Goal: Communication & Community: Answer question/provide support

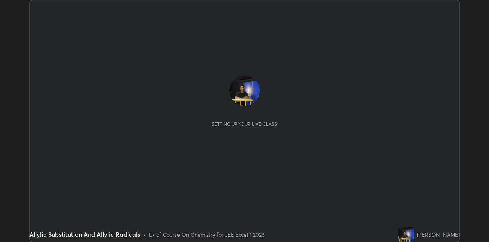
scroll to position [242, 489]
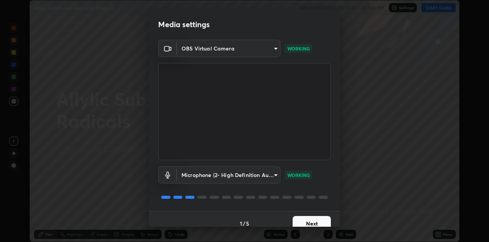
click at [307, 224] on button "Next" at bounding box center [312, 223] width 38 height 15
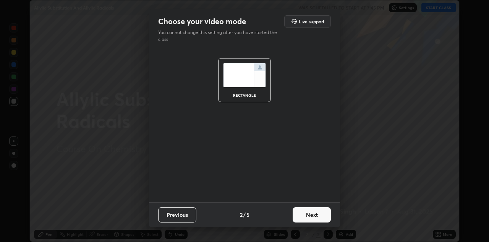
click at [309, 220] on button "Next" at bounding box center [312, 214] width 38 height 15
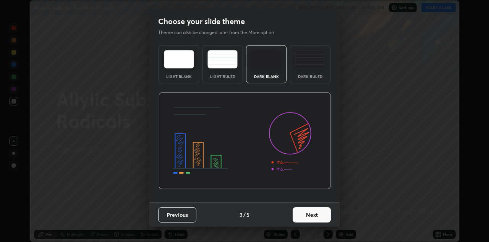
click at [310, 222] on button "Next" at bounding box center [312, 214] width 38 height 15
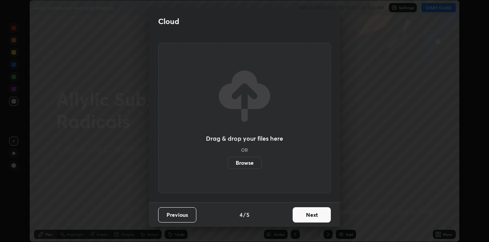
click at [309, 218] on button "Next" at bounding box center [312, 214] width 38 height 15
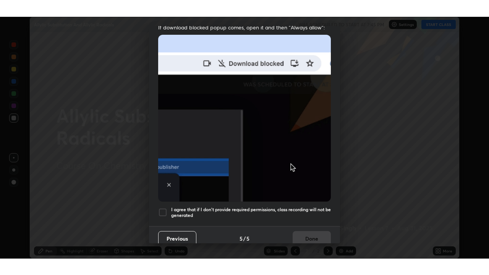
scroll to position [165, 0]
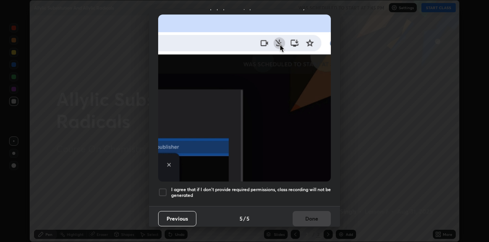
click at [166, 192] on div at bounding box center [162, 192] width 9 height 9
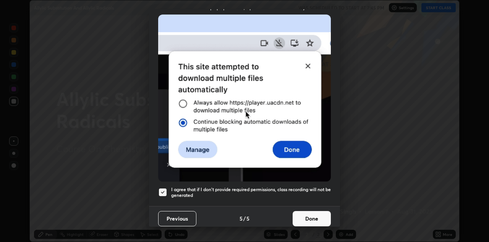
click at [305, 219] on button "Done" at bounding box center [312, 218] width 38 height 15
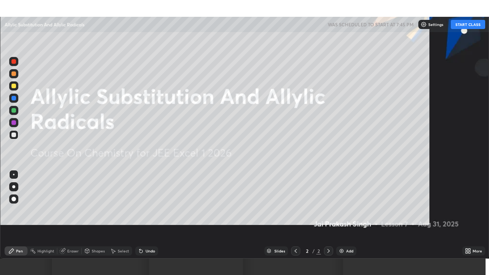
scroll to position [275, 489]
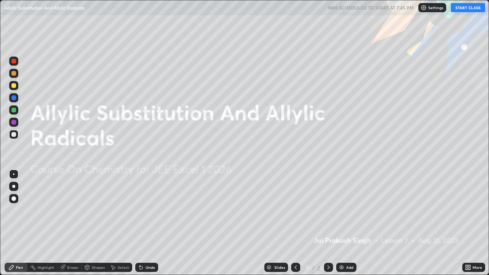
click at [327, 242] on icon at bounding box center [329, 268] width 6 height 6
click at [345, 242] on div "Add" at bounding box center [346, 267] width 20 height 9
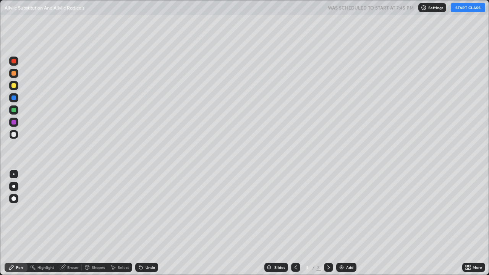
click at [346, 242] on div "Add" at bounding box center [349, 268] width 7 height 4
click at [345, 242] on div "Add" at bounding box center [346, 267] width 20 height 9
click at [346, 242] on div "Add" at bounding box center [349, 268] width 7 height 4
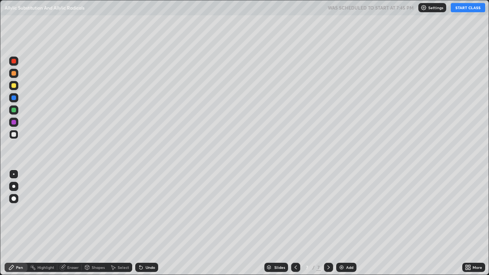
click at [345, 242] on div "Add" at bounding box center [346, 267] width 20 height 9
click at [344, 242] on img at bounding box center [342, 268] width 6 height 6
click at [296, 242] on icon at bounding box center [295, 268] width 2 height 4
click at [294, 242] on icon at bounding box center [296, 268] width 6 height 6
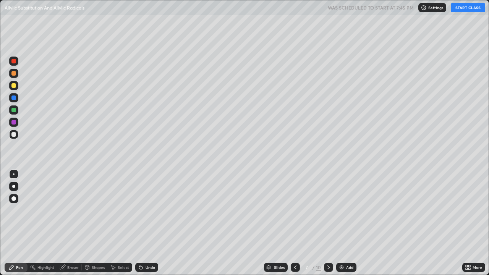
click at [294, 242] on icon at bounding box center [296, 268] width 6 height 6
click at [295, 242] on icon at bounding box center [296, 268] width 6 height 6
click at [294, 242] on icon at bounding box center [296, 268] width 6 height 6
click at [295, 242] on icon at bounding box center [296, 268] width 6 height 6
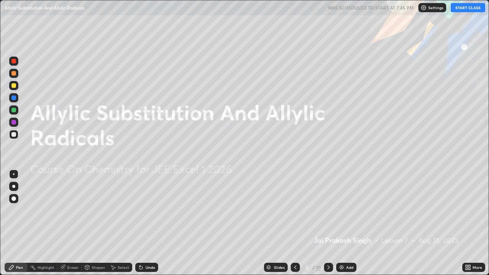
click at [294, 242] on icon at bounding box center [295, 268] width 2 height 4
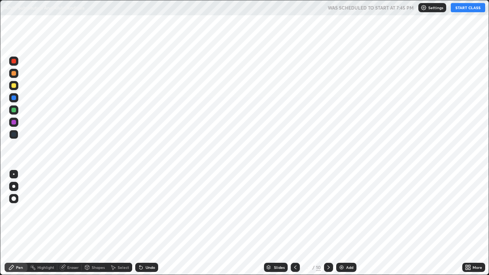
click at [327, 242] on icon at bounding box center [329, 268] width 6 height 6
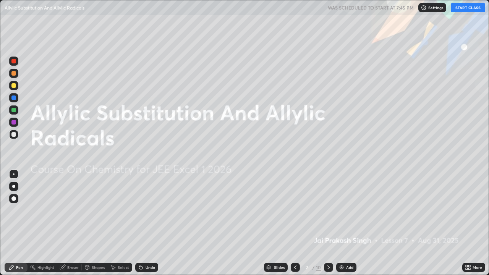
click at [327, 242] on icon at bounding box center [329, 268] width 6 height 6
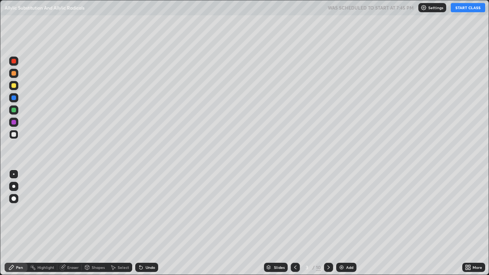
click at [295, 242] on icon at bounding box center [296, 268] width 6 height 6
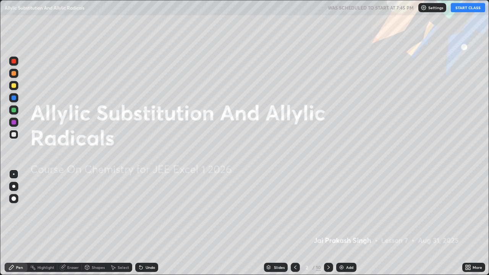
click at [466, 9] on button "START CLASS" at bounding box center [468, 7] width 34 height 9
click at [295, 242] on icon at bounding box center [296, 268] width 6 height 6
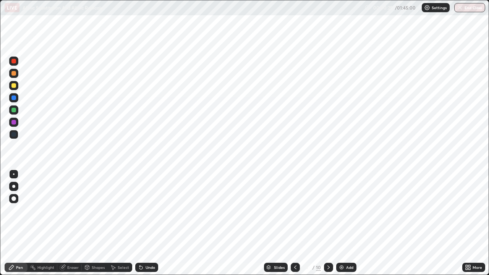
click at [71, 242] on div "Eraser" at bounding box center [72, 268] width 11 height 4
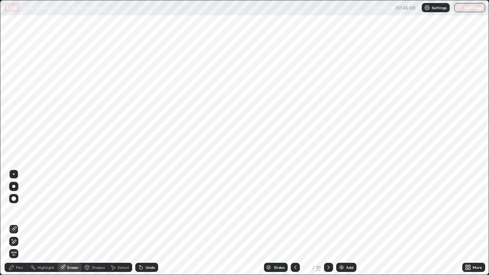
click at [18, 242] on div "Pen" at bounding box center [19, 268] width 7 height 4
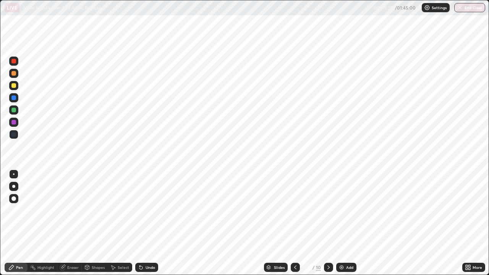
click at [328, 242] on icon at bounding box center [329, 268] width 6 height 6
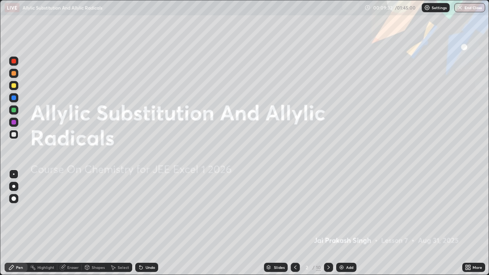
click at [295, 242] on icon at bounding box center [296, 268] width 6 height 6
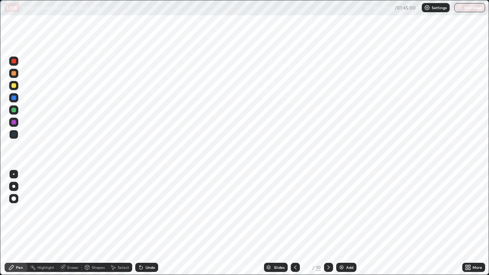
click at [325, 242] on div at bounding box center [328, 267] width 9 height 9
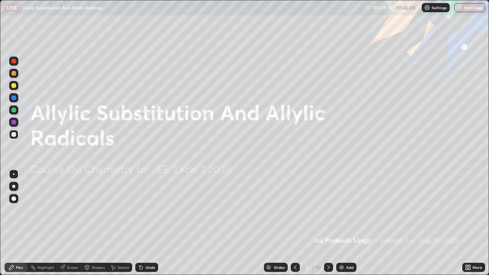
click at [328, 242] on icon at bounding box center [329, 268] width 6 height 6
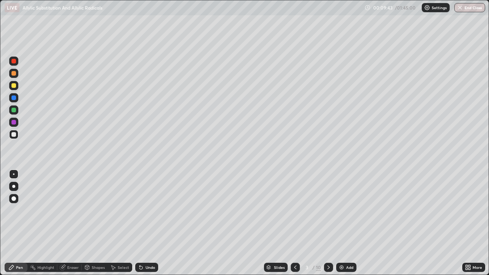
click at [295, 242] on icon at bounding box center [296, 268] width 6 height 6
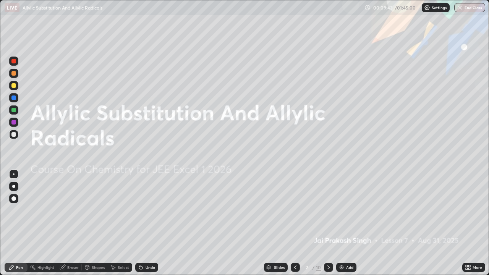
click at [294, 242] on icon at bounding box center [296, 268] width 6 height 6
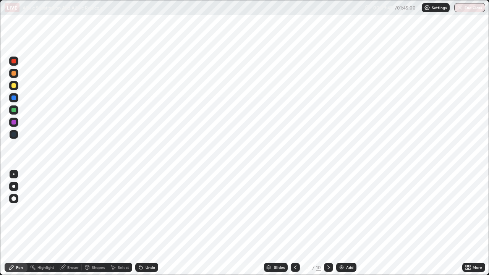
click at [348, 242] on div "Add" at bounding box center [349, 268] width 7 height 4
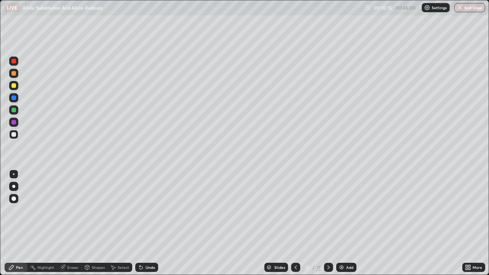
click at [75, 242] on div "Eraser" at bounding box center [72, 268] width 11 height 4
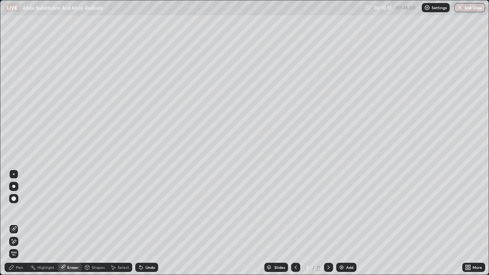
click at [21, 242] on div "Pen" at bounding box center [19, 268] width 7 height 4
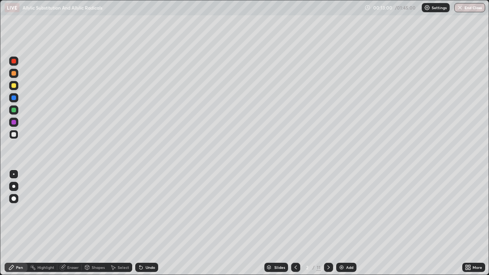
click at [328, 242] on icon at bounding box center [329, 268] width 6 height 6
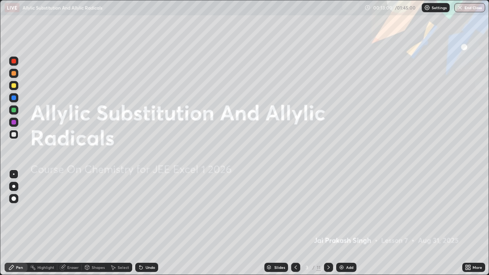
click at [328, 242] on div at bounding box center [328, 267] width 9 height 9
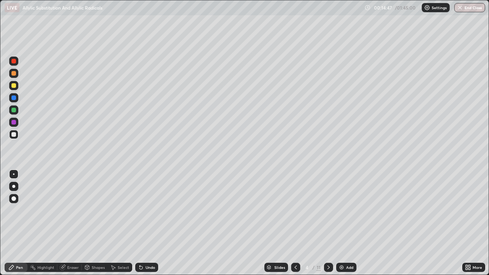
click at [70, 242] on div "Eraser" at bounding box center [72, 268] width 11 height 4
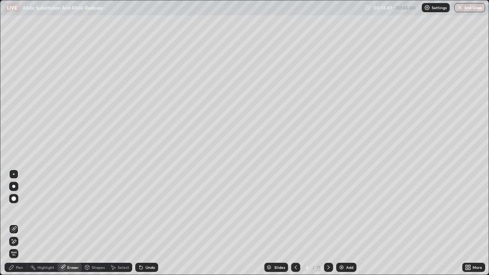
click at [20, 242] on div "Pen" at bounding box center [19, 268] width 7 height 4
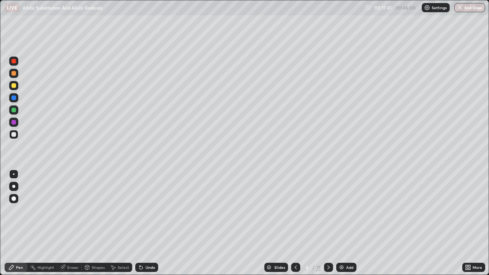
click at [15, 88] on div at bounding box center [13, 85] width 5 height 5
click at [328, 242] on icon at bounding box center [329, 268] width 6 height 6
click at [14, 134] on div at bounding box center [13, 134] width 5 height 5
click at [67, 242] on div "Eraser" at bounding box center [72, 268] width 11 height 4
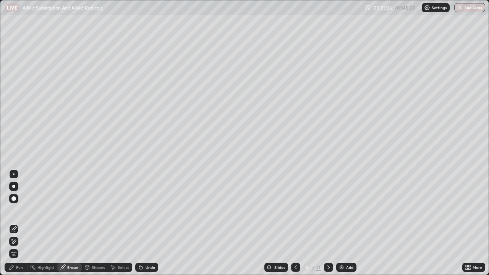
click at [21, 242] on div "Pen" at bounding box center [19, 268] width 7 height 4
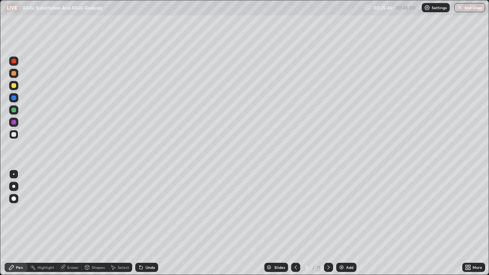
click at [295, 242] on icon at bounding box center [296, 268] width 6 height 6
click at [328, 242] on icon at bounding box center [329, 268] width 6 height 6
click at [70, 242] on div "Eraser" at bounding box center [72, 268] width 11 height 4
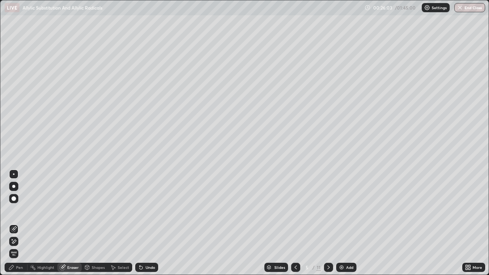
click at [20, 242] on div "Pen" at bounding box center [16, 267] width 23 height 9
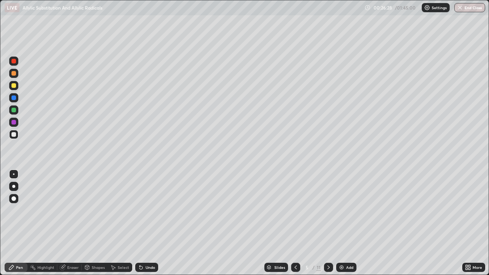
click at [292, 242] on div at bounding box center [295, 267] width 9 height 9
click at [328, 242] on icon at bounding box center [329, 268] width 6 height 6
click at [97, 242] on div "Shapes" at bounding box center [98, 268] width 13 height 4
click at [76, 242] on div "Eraser" at bounding box center [72, 268] width 11 height 4
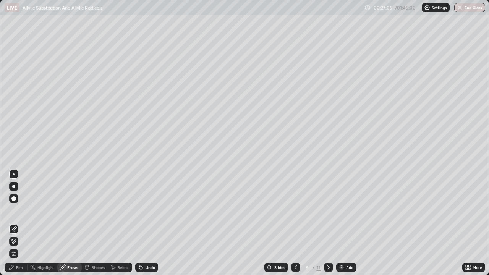
click at [23, 242] on div "Pen" at bounding box center [16, 267] width 23 height 9
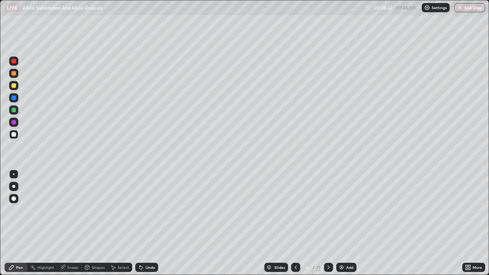
click at [296, 242] on icon at bounding box center [296, 268] width 2 height 4
click at [327, 242] on icon at bounding box center [329, 268] width 6 height 6
click at [71, 242] on div "Eraser" at bounding box center [72, 268] width 11 height 4
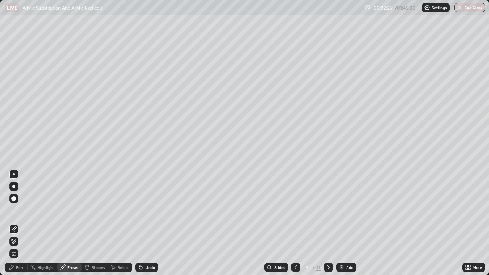
click at [19, 242] on div "Pen" at bounding box center [19, 268] width 7 height 4
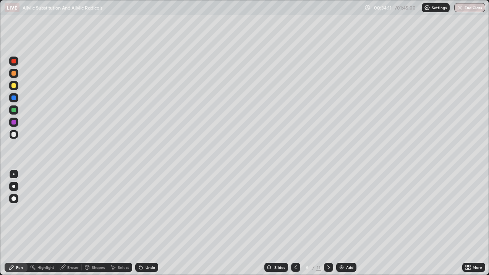
click at [327, 242] on icon at bounding box center [329, 268] width 6 height 6
click at [70, 242] on div "Eraser" at bounding box center [72, 268] width 11 height 4
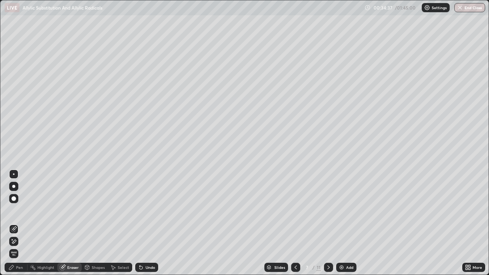
click at [22, 242] on div "Pen" at bounding box center [19, 268] width 7 height 4
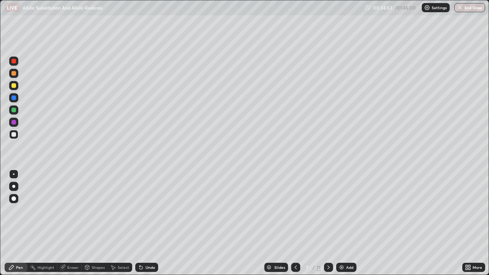
click at [43, 242] on div "Highlight" at bounding box center [45, 268] width 17 height 4
click at [42, 242] on div "Highlight" at bounding box center [45, 268] width 17 height 4
click at [65, 242] on icon at bounding box center [63, 268] width 6 height 6
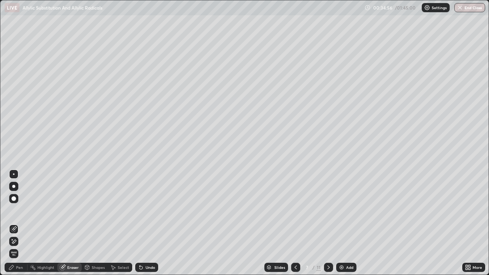
click at [19, 242] on div "Pen" at bounding box center [16, 267] width 23 height 9
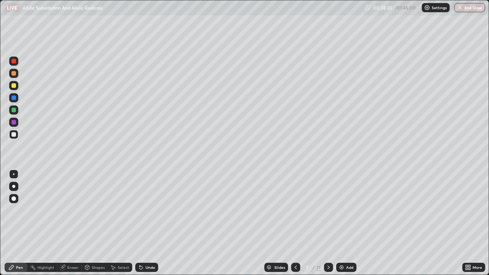
click at [73, 242] on div "Eraser" at bounding box center [72, 268] width 11 height 4
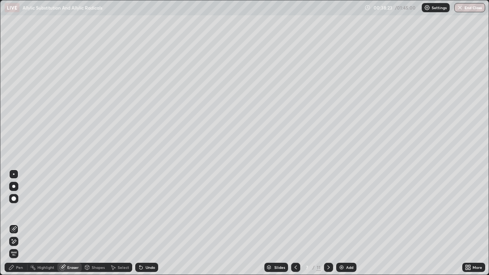
click at [42, 242] on div "Highlight" at bounding box center [45, 268] width 17 height 4
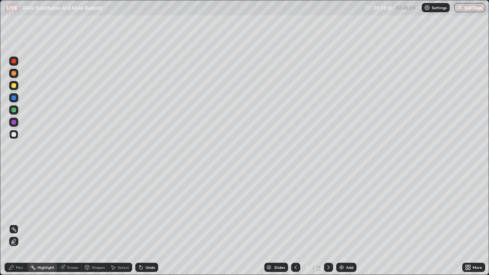
click at [17, 242] on div "Pen" at bounding box center [19, 268] width 7 height 4
click at [14, 85] on div at bounding box center [13, 85] width 5 height 5
click at [328, 242] on icon at bounding box center [329, 268] width 6 height 6
click at [70, 242] on div "Eraser" at bounding box center [72, 268] width 11 height 4
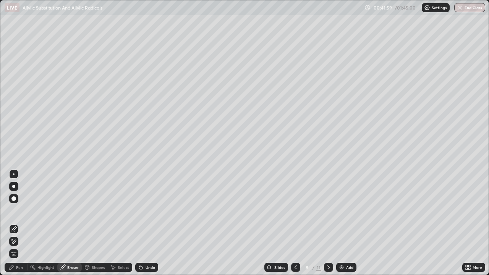
click at [14, 242] on div "Pen" at bounding box center [16, 267] width 23 height 9
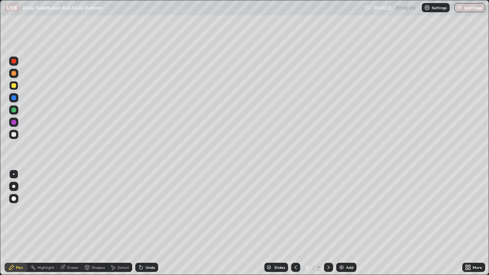
click at [68, 242] on div "Eraser" at bounding box center [72, 268] width 11 height 4
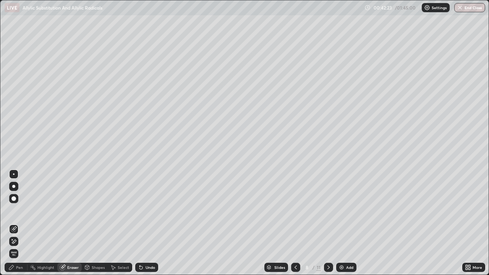
click at [37, 242] on div "Highlight" at bounding box center [45, 268] width 17 height 4
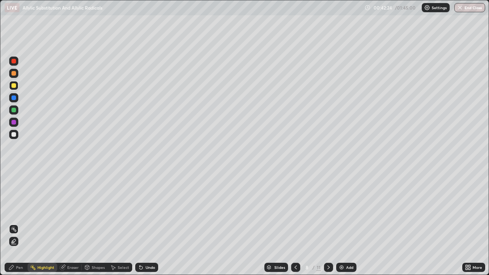
click at [16, 242] on div "Pen" at bounding box center [19, 268] width 7 height 4
click at [15, 136] on div at bounding box center [13, 134] width 5 height 5
click at [327, 242] on icon at bounding box center [329, 268] width 6 height 6
click at [329, 242] on icon at bounding box center [329, 268] width 6 height 6
click at [69, 242] on div "Eraser" at bounding box center [72, 268] width 11 height 4
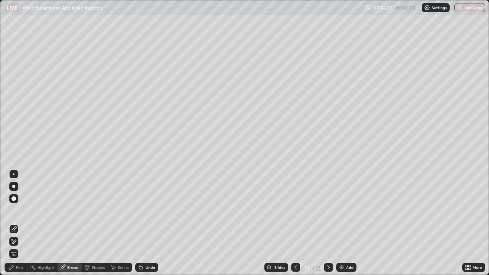
click at [20, 242] on div "Pen" at bounding box center [19, 268] width 7 height 4
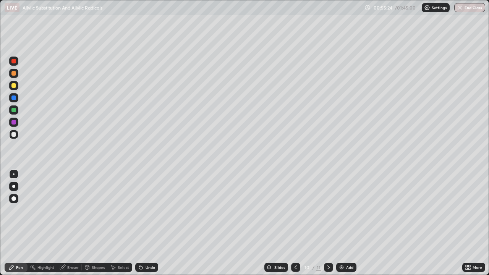
click at [15, 86] on div at bounding box center [13, 85] width 5 height 5
click at [14, 134] on div at bounding box center [13, 134] width 5 height 5
click at [16, 135] on div at bounding box center [13, 134] width 5 height 5
click at [67, 242] on div "Eraser" at bounding box center [72, 268] width 11 height 4
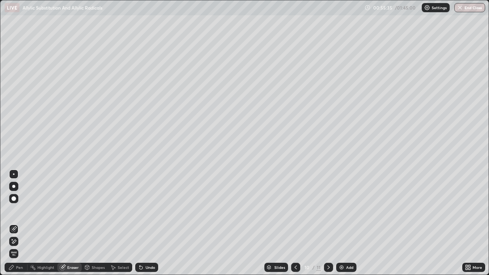
click at [18, 242] on div "Pen" at bounding box center [16, 267] width 23 height 9
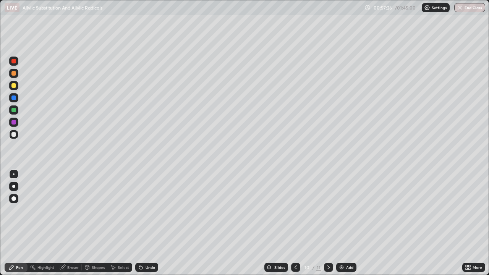
click at [66, 242] on div "Eraser" at bounding box center [69, 267] width 24 height 9
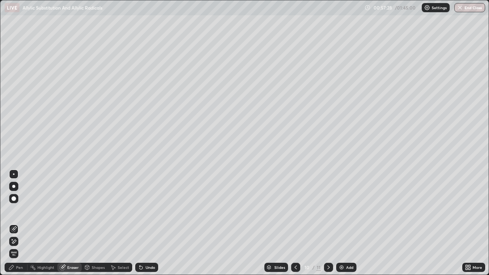
click at [22, 242] on div "Pen" at bounding box center [19, 268] width 7 height 4
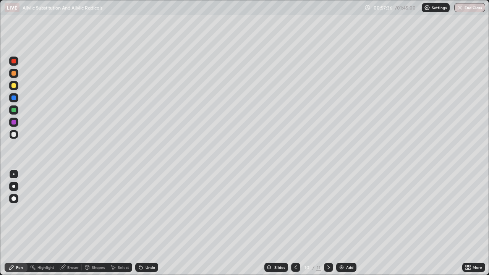
click at [73, 242] on div "Eraser" at bounding box center [72, 268] width 11 height 4
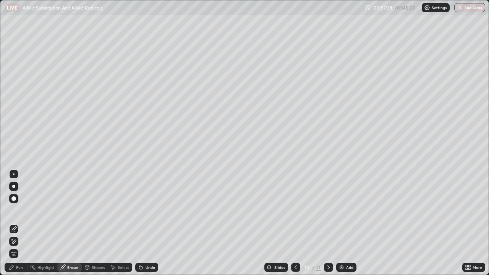
click at [16, 242] on div "Pen" at bounding box center [19, 268] width 7 height 4
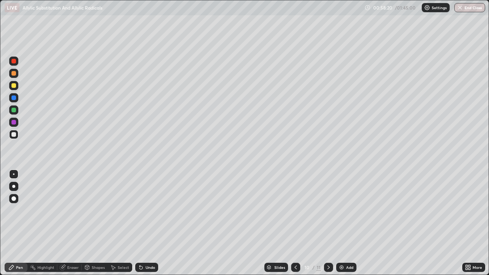
click at [70, 242] on div "Eraser" at bounding box center [72, 268] width 11 height 4
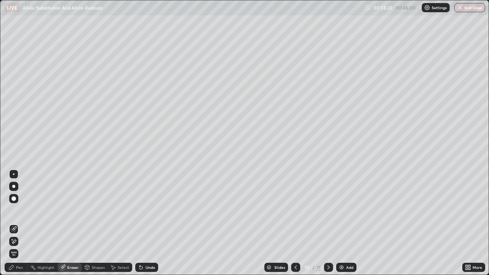
click at [18, 242] on div "Pen" at bounding box center [19, 268] width 7 height 4
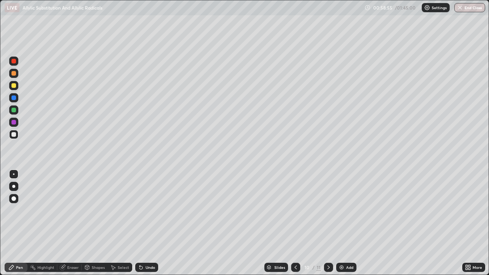
click at [68, 242] on div "Eraser" at bounding box center [72, 268] width 11 height 4
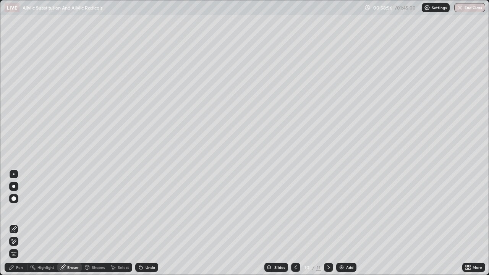
click at [17, 242] on div "Pen" at bounding box center [19, 268] width 7 height 4
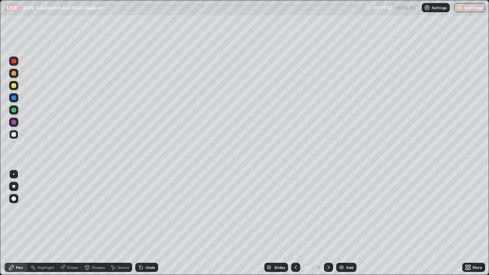
click at [324, 242] on div at bounding box center [328, 267] width 9 height 9
click at [73, 242] on div "Eraser" at bounding box center [72, 268] width 11 height 4
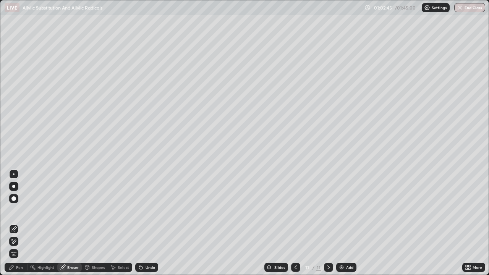
click at [16, 242] on div "Pen" at bounding box center [19, 268] width 7 height 4
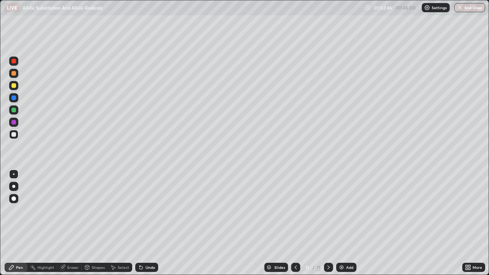
click at [16, 85] on div at bounding box center [13, 85] width 9 height 9
click at [23, 242] on div "Pen" at bounding box center [16, 267] width 23 height 9
click at [44, 242] on div "Highlight" at bounding box center [45, 268] width 17 height 4
click at [18, 242] on div "Pen" at bounding box center [19, 268] width 7 height 4
click at [343, 242] on div "Add" at bounding box center [346, 267] width 20 height 9
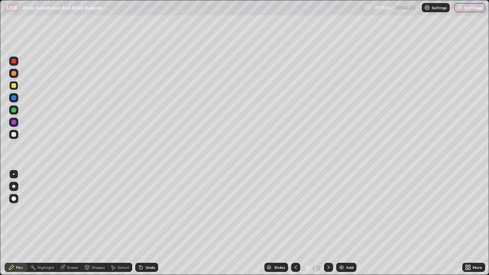
click at [75, 242] on div "Eraser" at bounding box center [72, 268] width 11 height 4
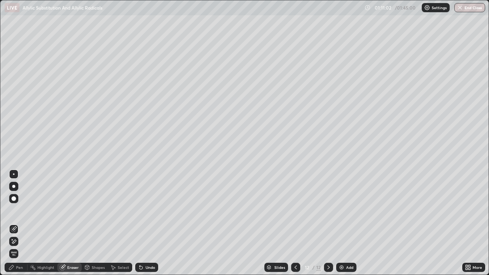
click at [20, 242] on div "Pen" at bounding box center [19, 268] width 7 height 4
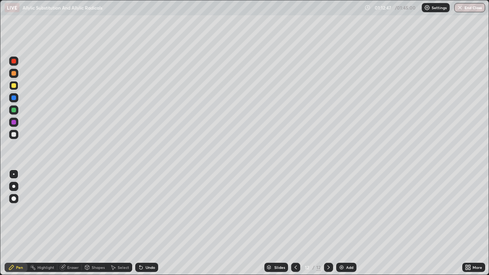
click at [70, 242] on div "Eraser" at bounding box center [72, 268] width 11 height 4
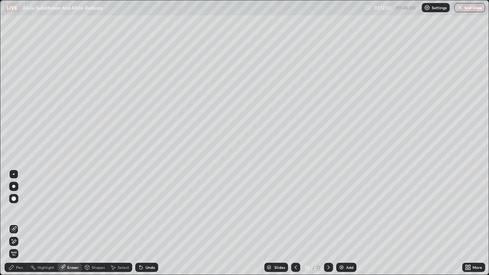
click at [19, 242] on div "Pen" at bounding box center [19, 268] width 7 height 4
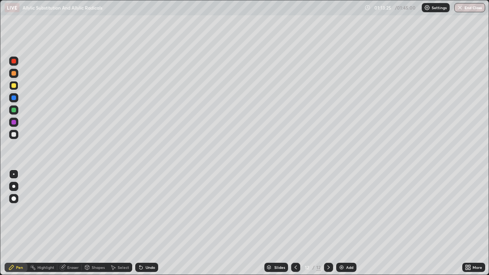
click at [340, 242] on img at bounding box center [342, 268] width 6 height 6
click at [132, 242] on div "Undo" at bounding box center [145, 267] width 26 height 15
click at [125, 242] on div "Select" at bounding box center [120, 267] width 24 height 9
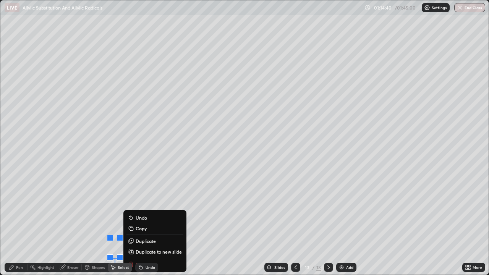
click at [81, 242] on div "0 ° Undo Copy Duplicate Duplicate to new slide Delete" at bounding box center [244, 137] width 489 height 275
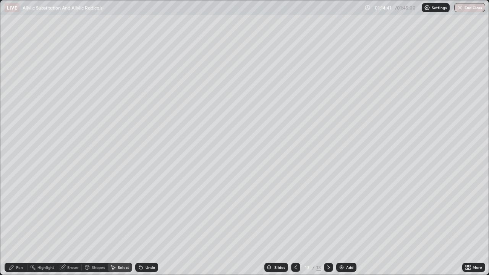
click at [18, 242] on div "Pen" at bounding box center [19, 268] width 7 height 4
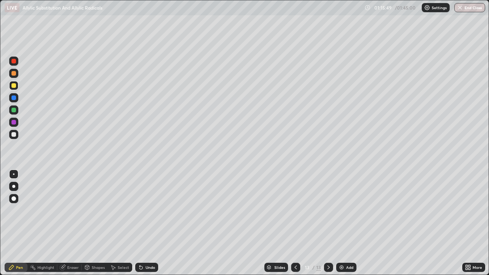
click at [16, 134] on div at bounding box center [13, 134] width 9 height 9
click at [73, 242] on div "Eraser" at bounding box center [72, 268] width 11 height 4
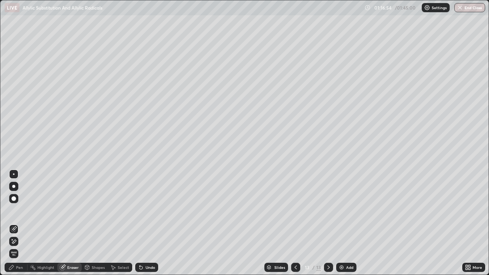
click at [17, 242] on div "Pen" at bounding box center [19, 268] width 7 height 4
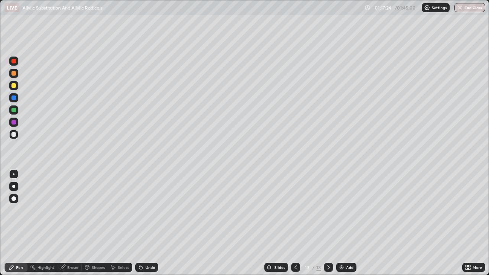
click at [64, 242] on icon at bounding box center [63, 267] width 4 height 4
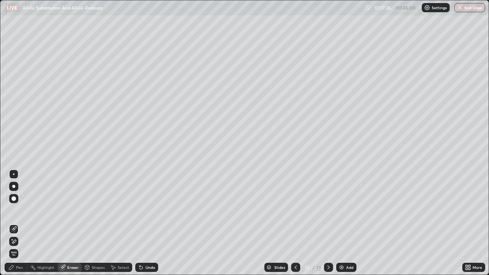
click at [70, 242] on div "Eraser" at bounding box center [72, 268] width 11 height 4
click at [46, 242] on div "Highlight" at bounding box center [45, 268] width 17 height 4
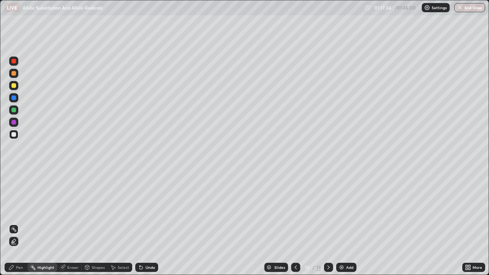
click at [20, 242] on div "Pen" at bounding box center [19, 268] width 7 height 4
click at [123, 242] on div "Select" at bounding box center [120, 267] width 24 height 15
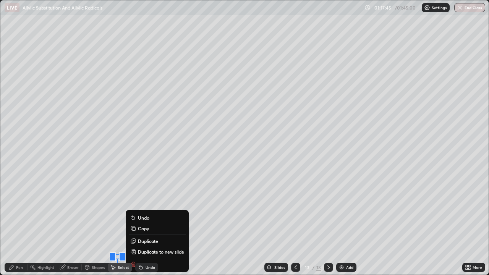
click at [46, 238] on div "0 ° Undo Copy Duplicate Duplicate to new slide Delete" at bounding box center [244, 137] width 489 height 275
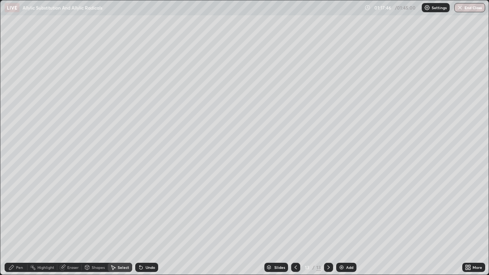
click at [18, 242] on div "Pen" at bounding box center [19, 268] width 7 height 4
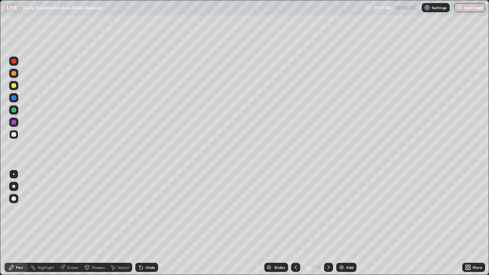
click at [122, 242] on div "Select" at bounding box center [120, 267] width 24 height 15
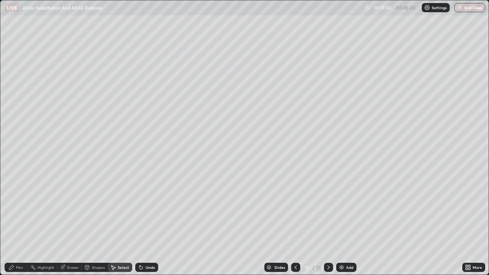
click at [113, 242] on div "Select" at bounding box center [120, 267] width 24 height 15
click at [109, 227] on div "0 ° Undo Copy Duplicate Duplicate to new slide Delete" at bounding box center [244, 137] width 489 height 275
click at [427, 44] on div "0 ° Undo Copy Duplicate Duplicate to new slide Delete" at bounding box center [244, 137] width 489 height 275
click at [17, 242] on div "Pen" at bounding box center [19, 268] width 7 height 4
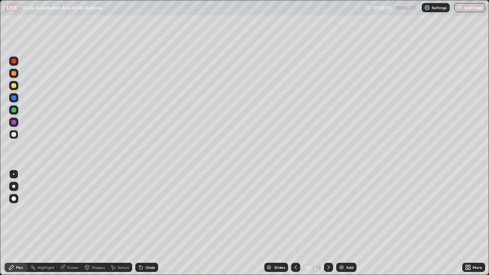
click at [348, 242] on div "Add" at bounding box center [349, 268] width 7 height 4
click at [73, 242] on div "Eraser" at bounding box center [72, 268] width 11 height 4
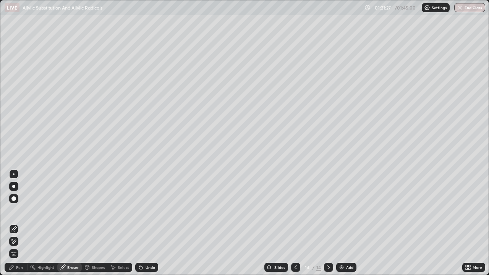
click at [15, 242] on div "Pen" at bounding box center [16, 267] width 23 height 9
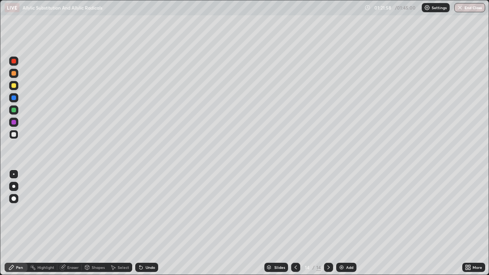
click at [14, 87] on div at bounding box center [13, 85] width 5 height 5
click at [337, 242] on div "Add" at bounding box center [346, 267] width 20 height 9
click at [48, 242] on div "Highlight" at bounding box center [45, 268] width 17 height 4
click at [67, 242] on div "Eraser" at bounding box center [72, 268] width 11 height 4
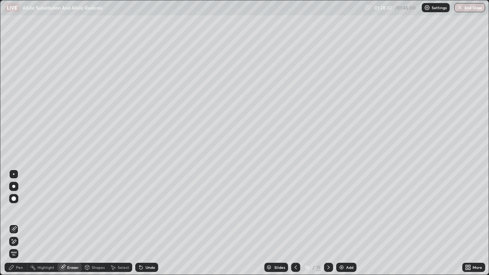
click at [21, 242] on div "Pen" at bounding box center [16, 267] width 23 height 9
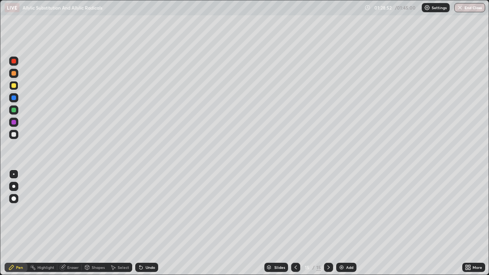
click at [68, 242] on div "Eraser" at bounding box center [72, 268] width 11 height 4
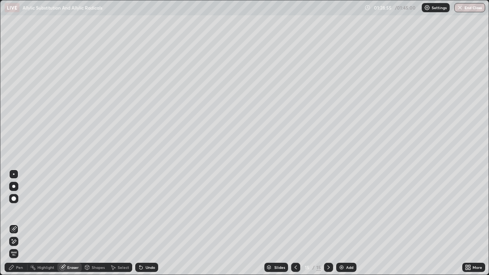
click at [19, 242] on div "Pen" at bounding box center [19, 268] width 7 height 4
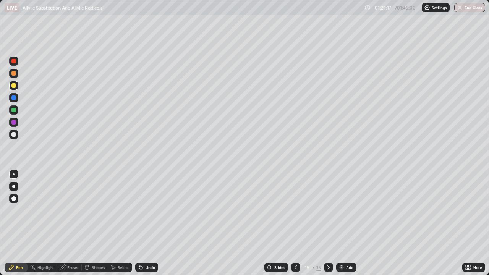
click at [15, 136] on div at bounding box center [13, 134] width 5 height 5
click at [324, 242] on div at bounding box center [328, 267] width 9 height 9
click at [348, 242] on div "Add" at bounding box center [346, 267] width 20 height 9
click at [70, 242] on div "Eraser" at bounding box center [72, 268] width 11 height 4
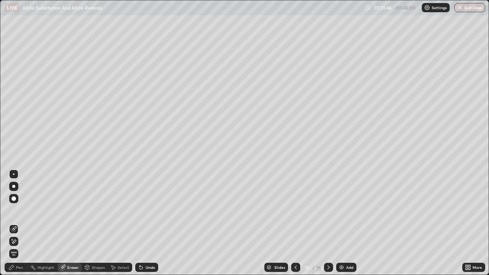
click at [20, 242] on div "Pen" at bounding box center [16, 267] width 23 height 9
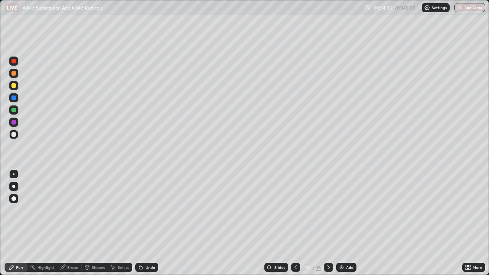
click at [14, 86] on div at bounding box center [13, 85] width 5 height 5
click at [345, 242] on div "Add" at bounding box center [346, 267] width 20 height 9
click at [67, 242] on div "Eraser" at bounding box center [72, 268] width 11 height 4
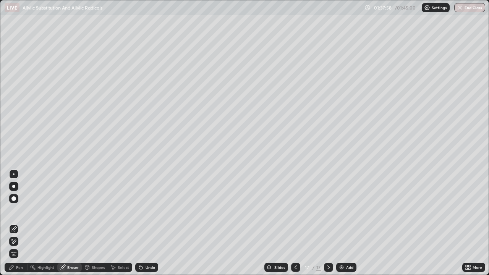
click at [15, 242] on div "Pen" at bounding box center [16, 267] width 23 height 9
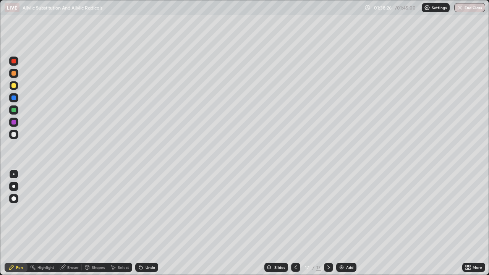
click at [41, 242] on div "Highlight" at bounding box center [45, 268] width 17 height 4
click at [76, 242] on div "Eraser" at bounding box center [72, 268] width 11 height 4
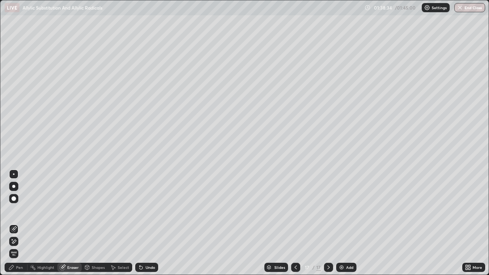
click at [16, 242] on div "Pen" at bounding box center [16, 267] width 23 height 9
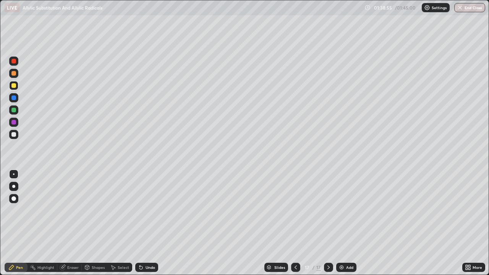
click at [68, 242] on div "Eraser" at bounding box center [72, 268] width 11 height 4
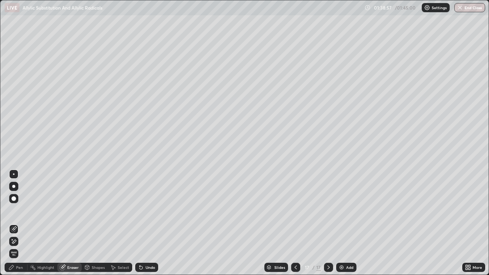
click at [20, 242] on div "Pen" at bounding box center [19, 268] width 7 height 4
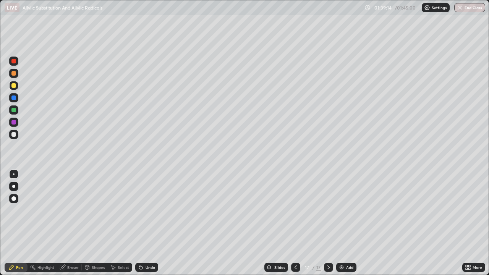
click at [13, 137] on div at bounding box center [13, 134] width 9 height 9
click at [68, 242] on div "Eraser" at bounding box center [69, 267] width 24 height 9
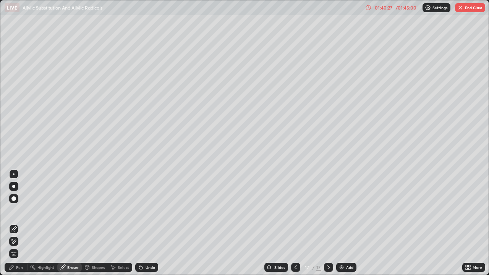
click at [15, 242] on div "Pen" at bounding box center [16, 267] width 23 height 9
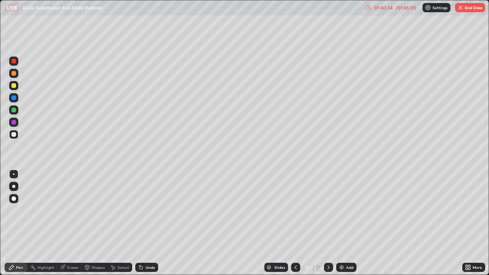
click at [17, 242] on div "Pen" at bounding box center [19, 268] width 7 height 4
click at [339, 242] on img at bounding box center [342, 268] width 6 height 6
click at [93, 242] on div "Shapes" at bounding box center [98, 268] width 13 height 4
click at [70, 242] on div "Eraser" at bounding box center [72, 268] width 11 height 4
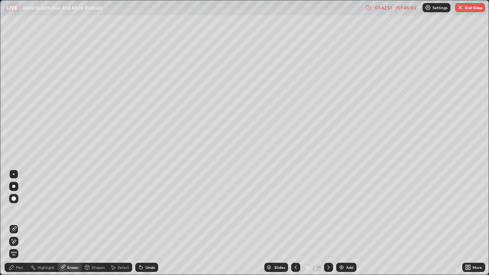
click at [20, 242] on div "Pen" at bounding box center [19, 268] width 7 height 4
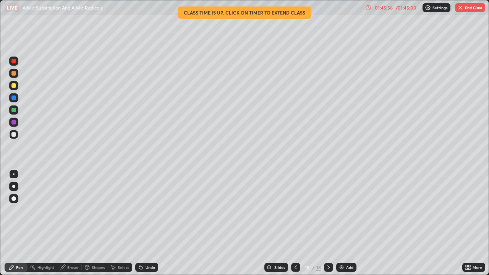
click at [69, 242] on div "Eraser" at bounding box center [72, 268] width 11 height 4
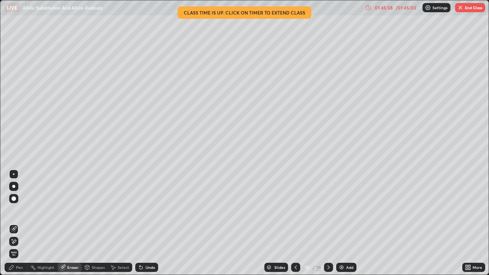
click at [19, 242] on div "Pen" at bounding box center [19, 268] width 7 height 4
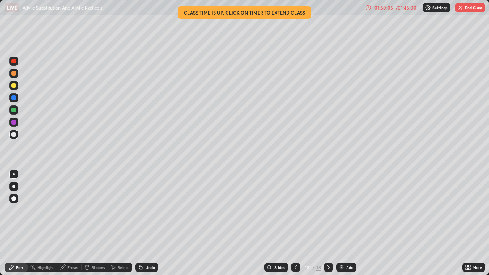
click at [473, 10] on button "End Class" at bounding box center [470, 7] width 30 height 9
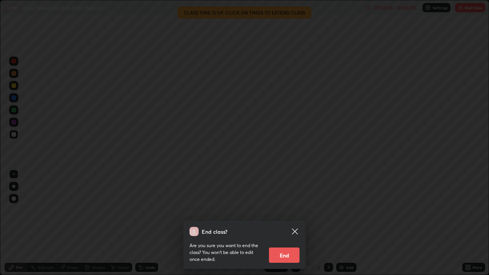
click at [292, 242] on button "End" at bounding box center [284, 255] width 31 height 15
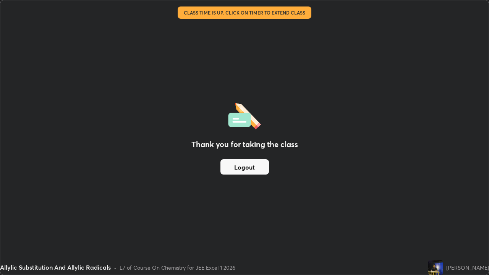
click at [383, 226] on div "Thank you for taking the class Logout" at bounding box center [244, 137] width 489 height 275
click at [381, 224] on div "Thank you for taking the class Logout" at bounding box center [244, 137] width 489 height 275
click at [471, 112] on div "Thank you for taking the class Logout" at bounding box center [244, 137] width 489 height 275
click at [387, 242] on div "Thank you for taking the class Logout" at bounding box center [244, 137] width 489 height 275
click at [386, 238] on div "Thank you for taking the class Logout" at bounding box center [244, 137] width 489 height 275
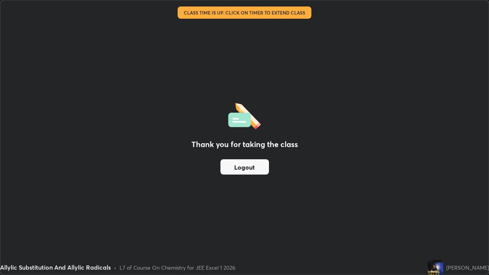
click at [390, 234] on div "Thank you for taking the class Logout" at bounding box center [244, 137] width 489 height 275
click at [424, 217] on div "Thank you for taking the class Logout" at bounding box center [244, 137] width 489 height 275
click at [427, 216] on div "Thank you for taking the class Logout" at bounding box center [244, 137] width 489 height 275
click at [335, 242] on div "Thank you for taking the class Logout" at bounding box center [244, 137] width 489 height 275
click at [355, 242] on div "Thank you for taking the class Logout" at bounding box center [244, 137] width 489 height 275
